Goal: Find specific page/section: Find specific page/section

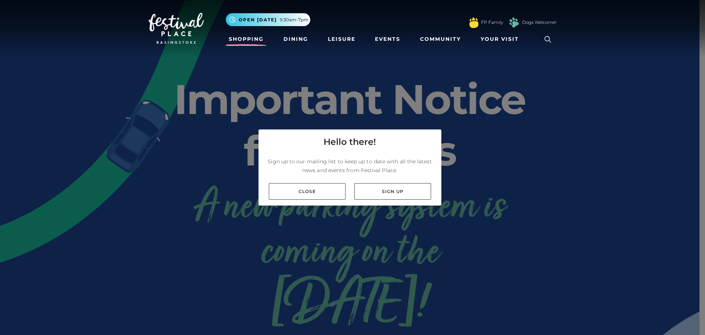
click at [253, 42] on link "Shopping" at bounding box center [246, 39] width 41 height 14
click at [332, 188] on link "Close" at bounding box center [307, 191] width 77 height 17
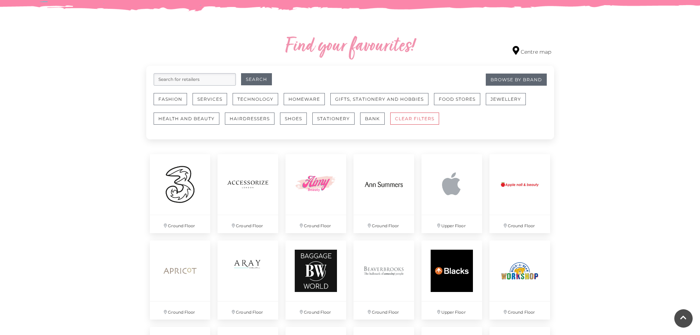
scroll to position [367, 0]
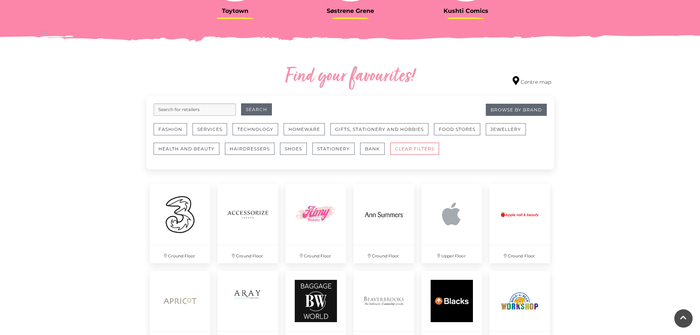
click at [211, 111] on input "search" at bounding box center [195, 109] width 82 height 12
type input "GO OUTDOORS"
click at [269, 106] on button "Search" at bounding box center [256, 109] width 31 height 12
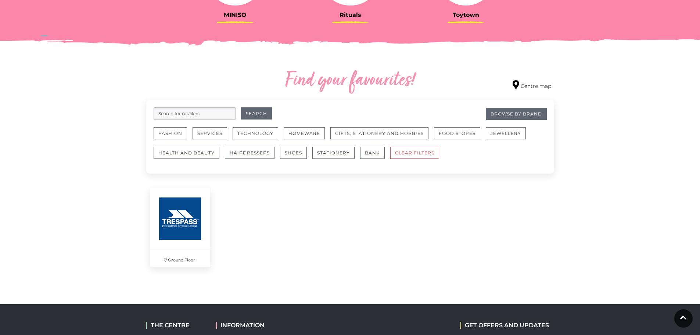
scroll to position [352, 0]
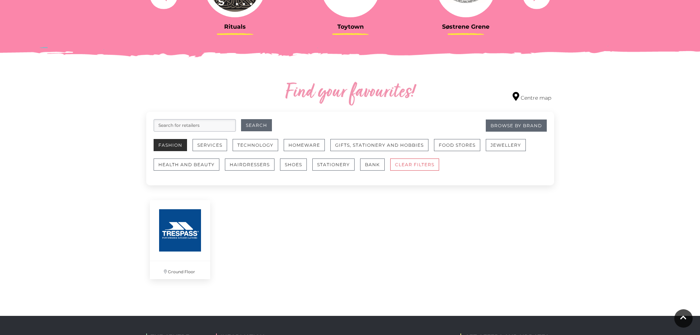
click at [174, 145] on button "Fashion" at bounding box center [170, 145] width 33 height 12
